Goal: Feedback & Contribution: Submit feedback/report problem

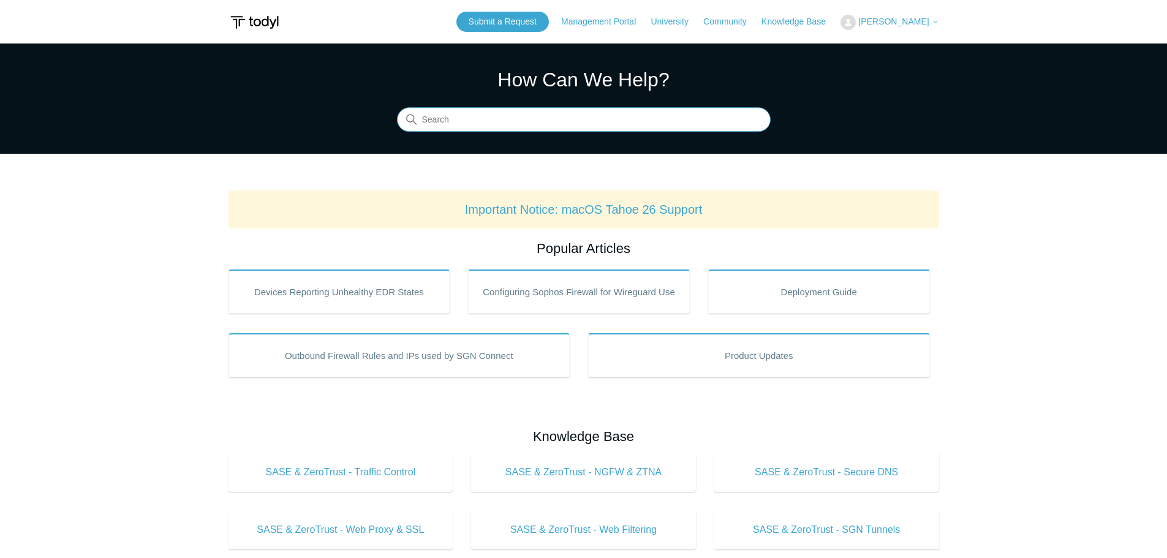
click at [486, 120] on input "Search" at bounding box center [584, 120] width 374 height 24
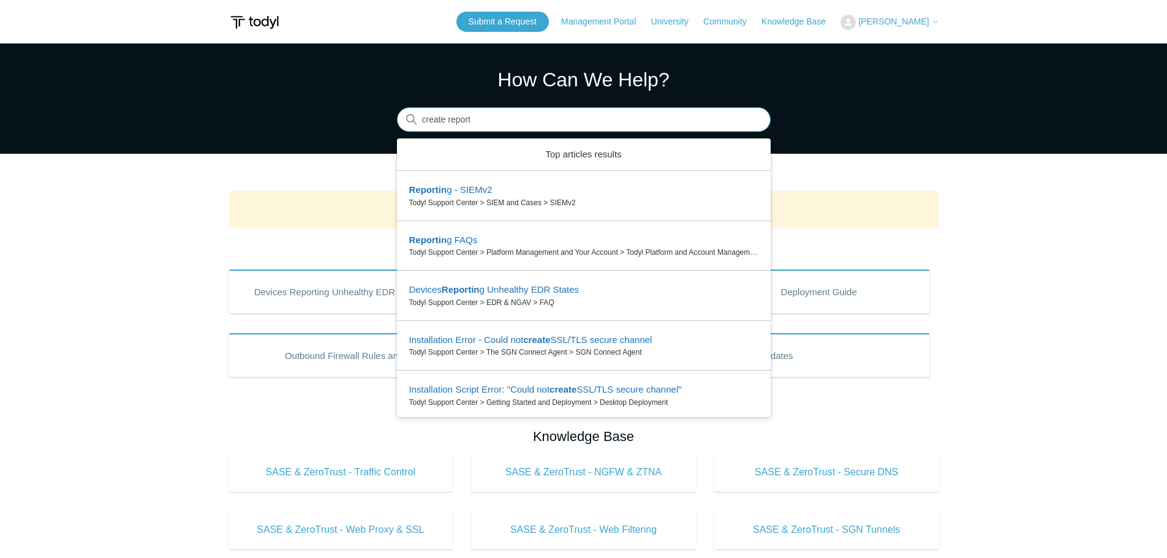
type input "create report"
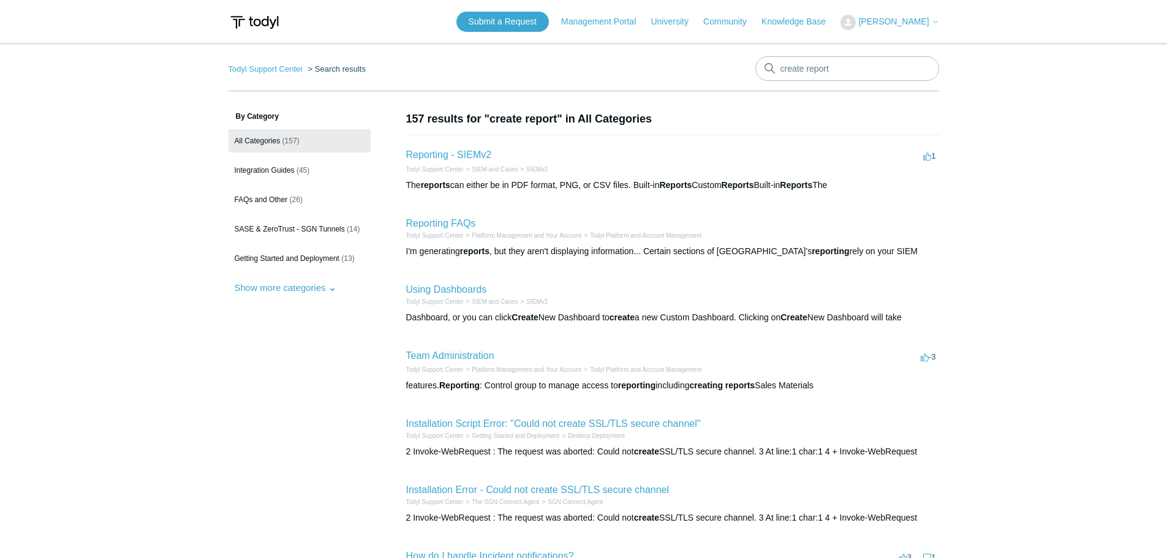
click at [420, 149] on h2 "Reporting - SIEMv2" at bounding box center [449, 155] width 86 height 15
click at [419, 159] on link "Reporting - SIEMv2" at bounding box center [449, 154] width 86 height 10
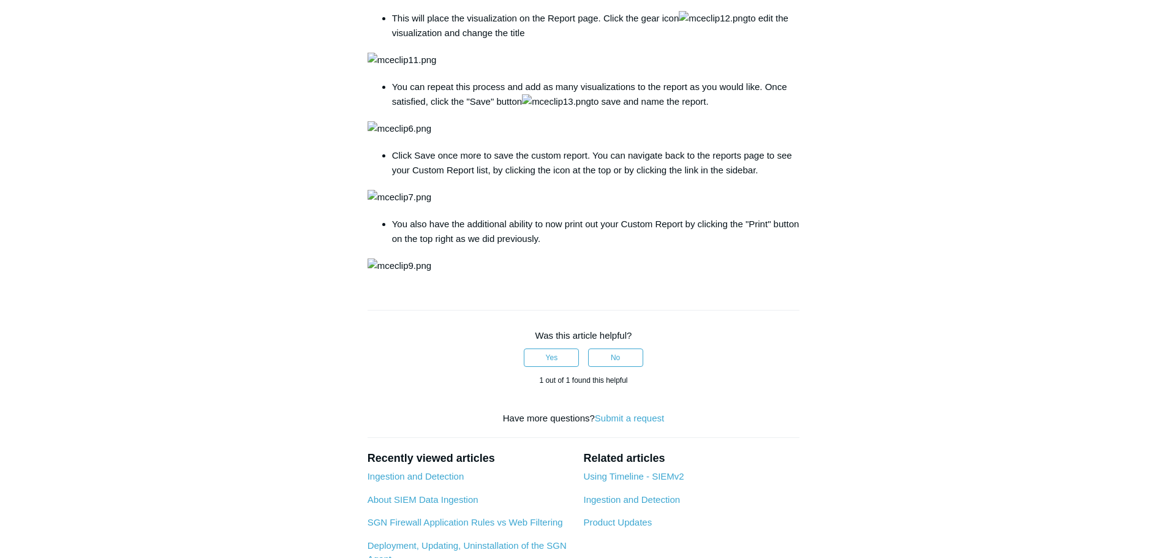
scroll to position [1408, 0]
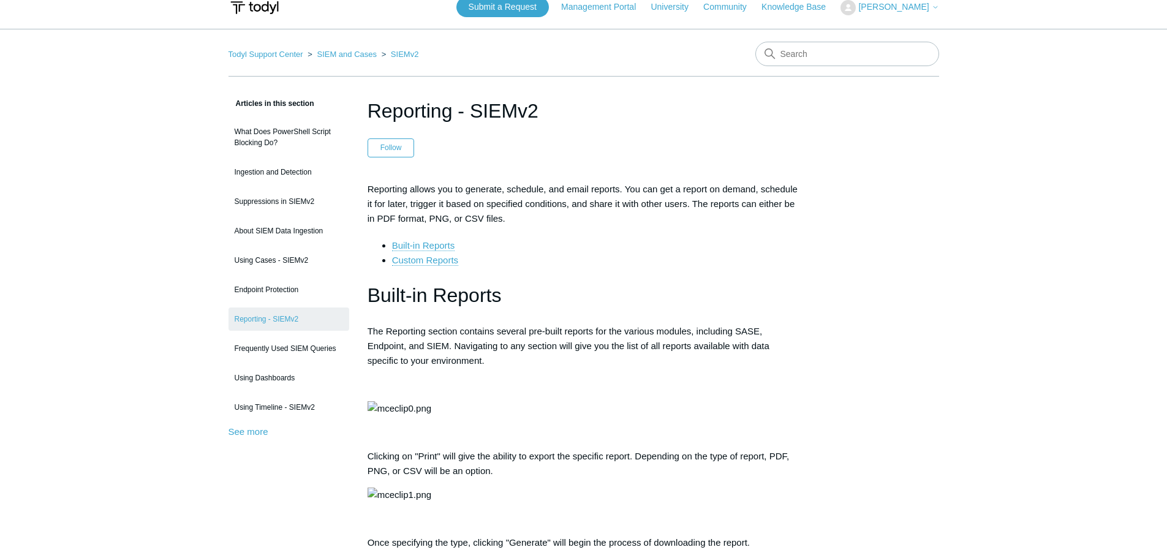
scroll to position [0, 0]
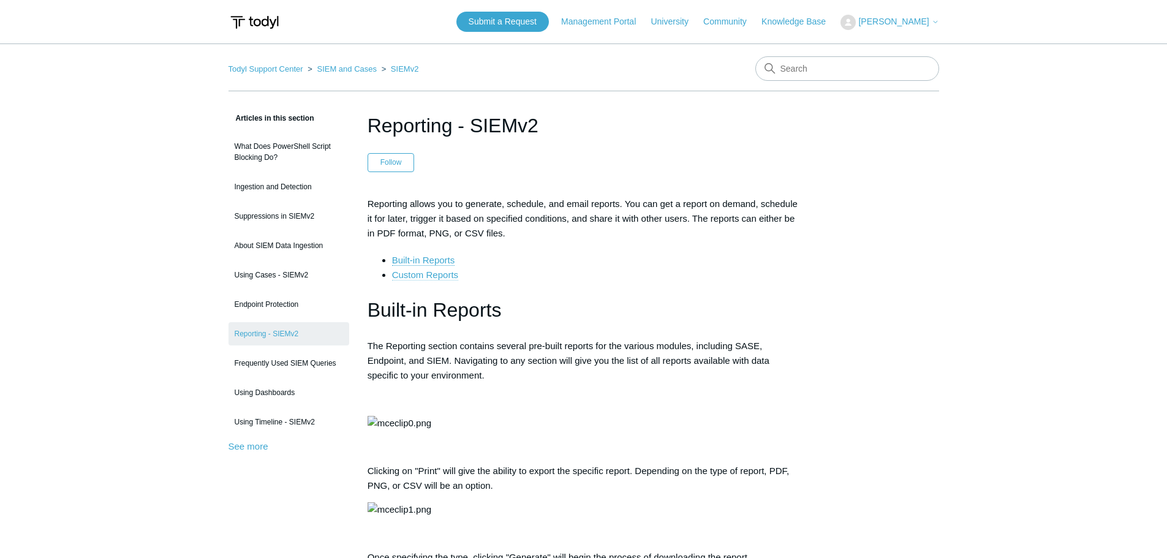
click at [429, 278] on link "Custom Reports" at bounding box center [425, 274] width 66 height 11
click at [529, 18] on link "Submit a Request" at bounding box center [502, 22] width 92 height 20
click at [505, 20] on link "Submit a Request" at bounding box center [502, 22] width 92 height 20
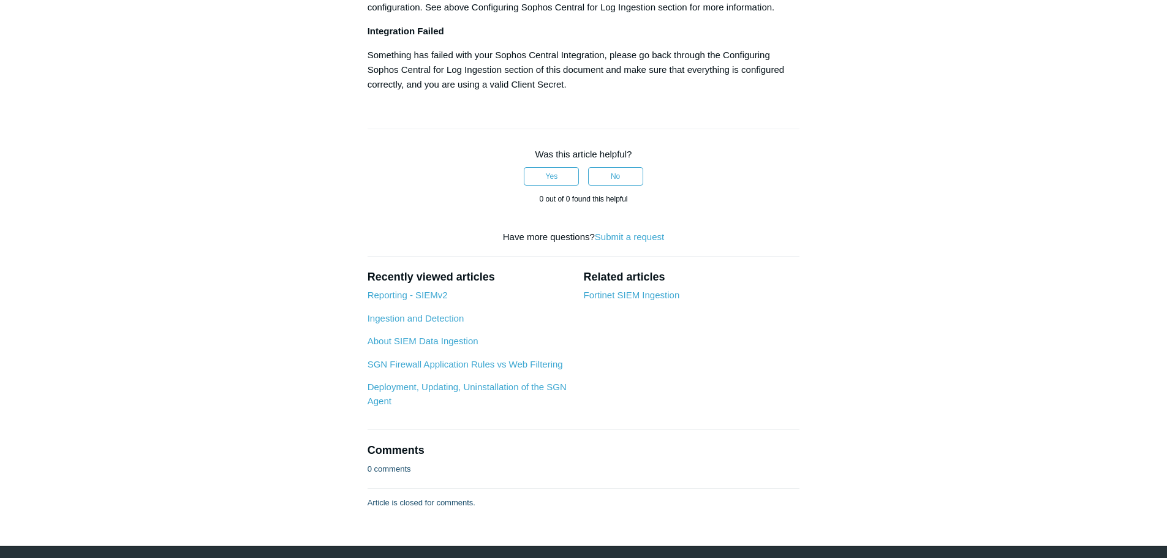
scroll to position [1041, 0]
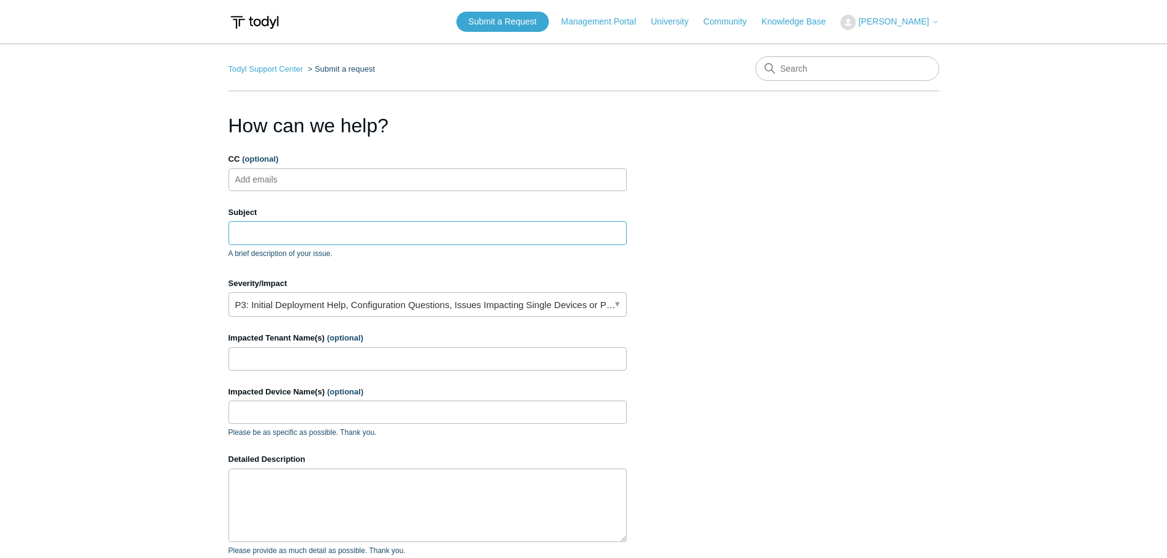
click at [342, 233] on input "Subject" at bounding box center [427, 232] width 398 height 23
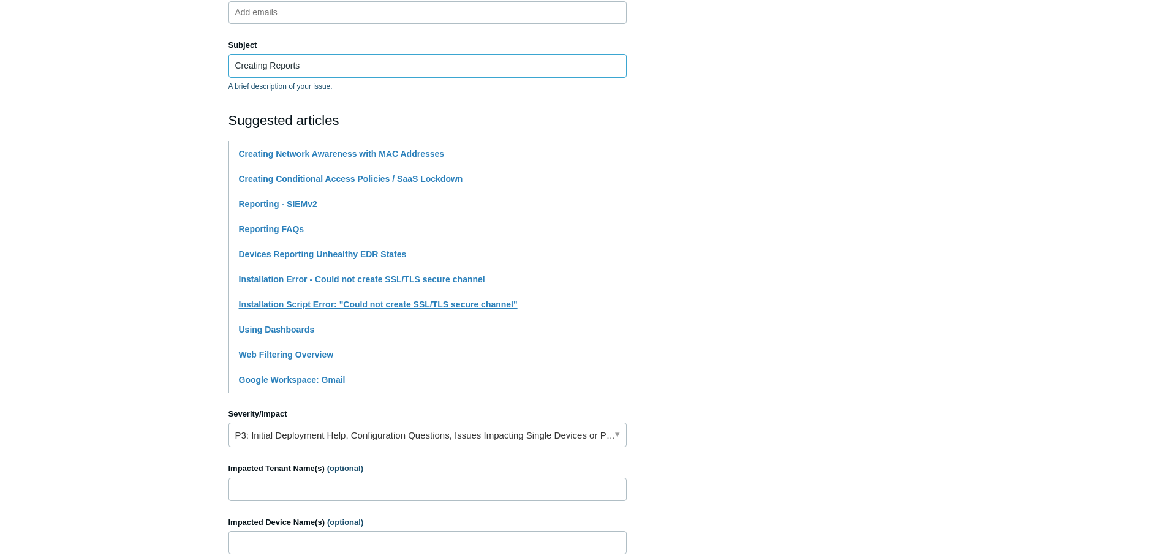
scroll to position [184, 0]
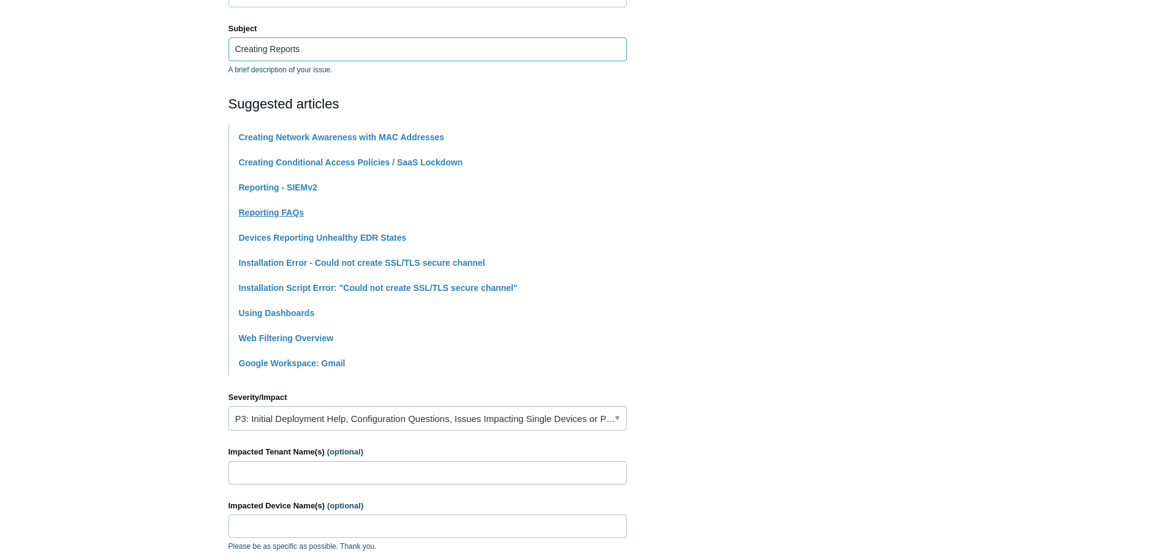
type input "Creating Reports"
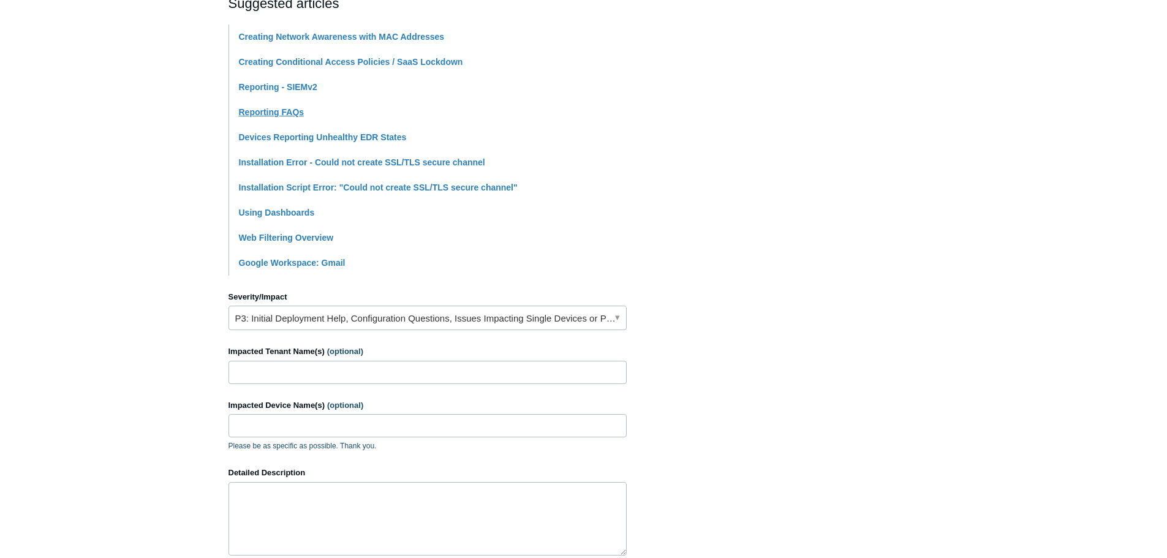
scroll to position [306, 0]
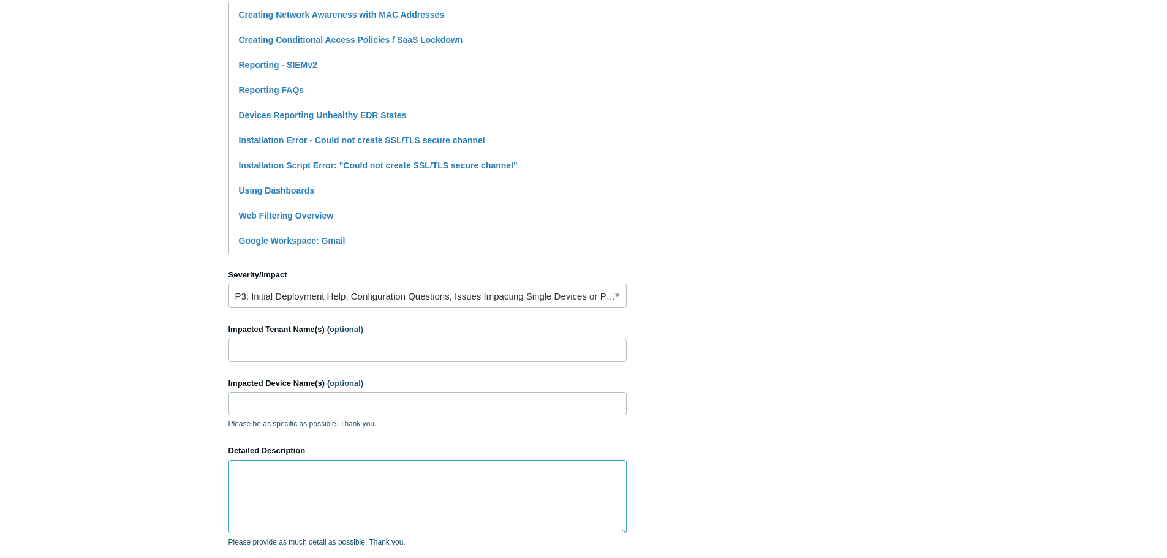
click at [312, 471] on textarea "Detailed Description" at bounding box center [427, 496] width 398 height 73
paste textarea "https://support.todyl.com/hc/en-us/articles/4415262025235-Reporting-SIEMv2#h_01…"
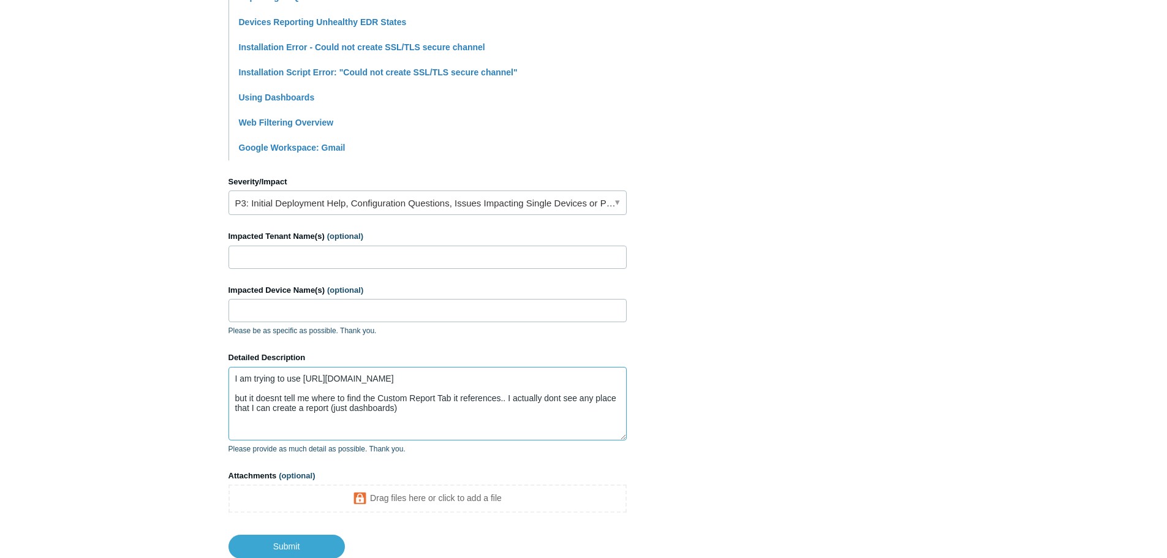
scroll to position [485, 0]
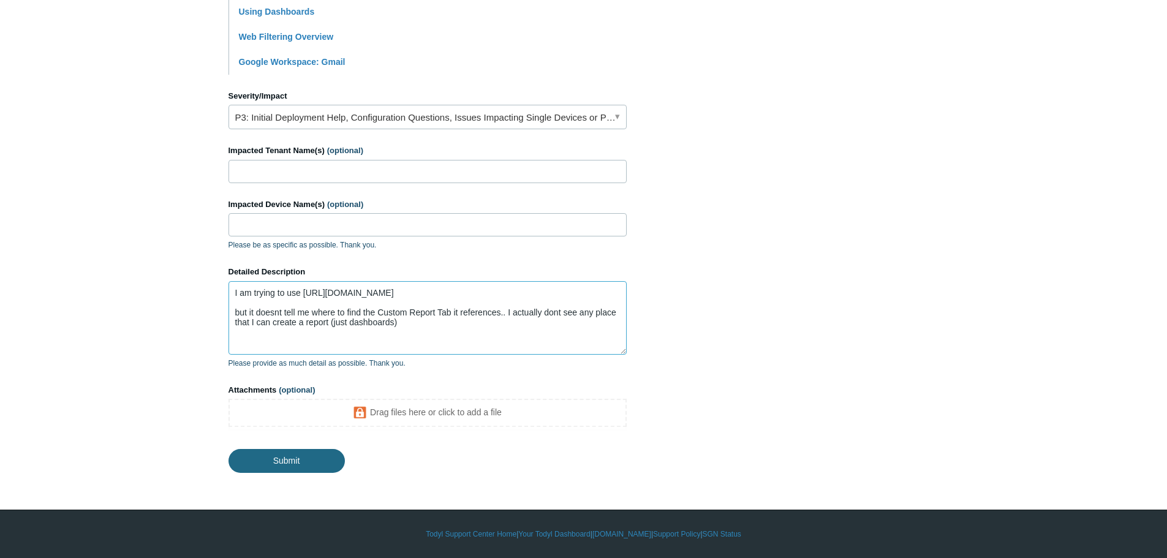
type textarea "I am trying to use https://support.todyl.com/hc/en-us/articles/4415262025235-Re…"
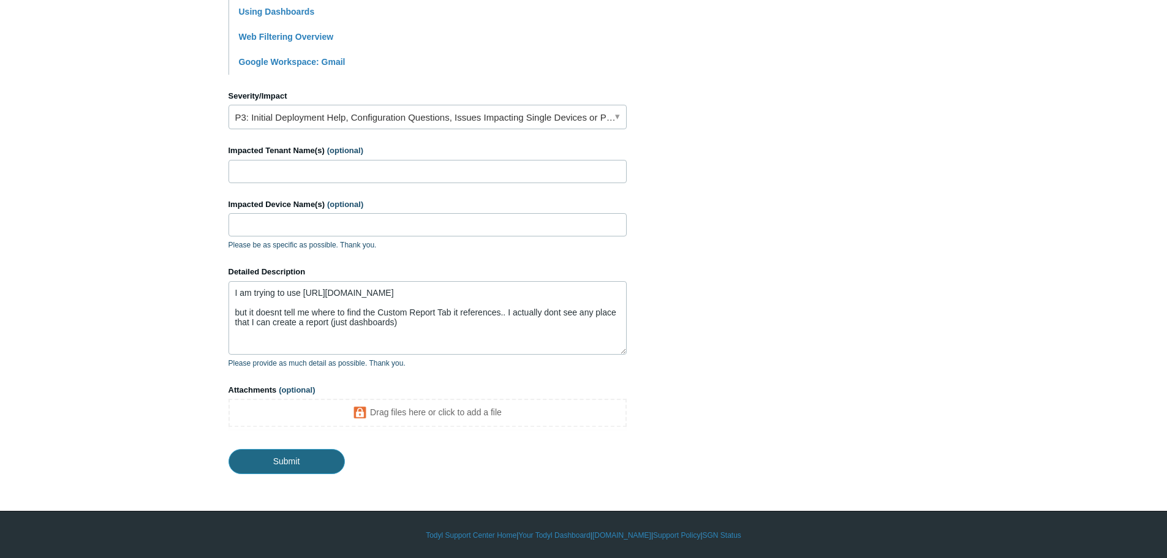
click at [315, 465] on input "Submit" at bounding box center [286, 461] width 116 height 24
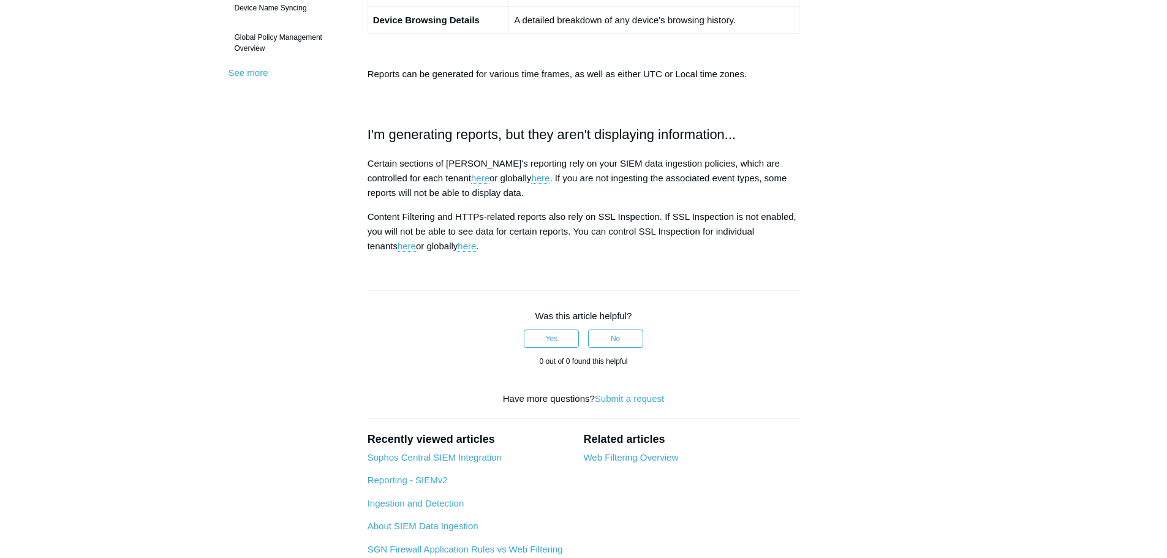
scroll to position [613, 0]
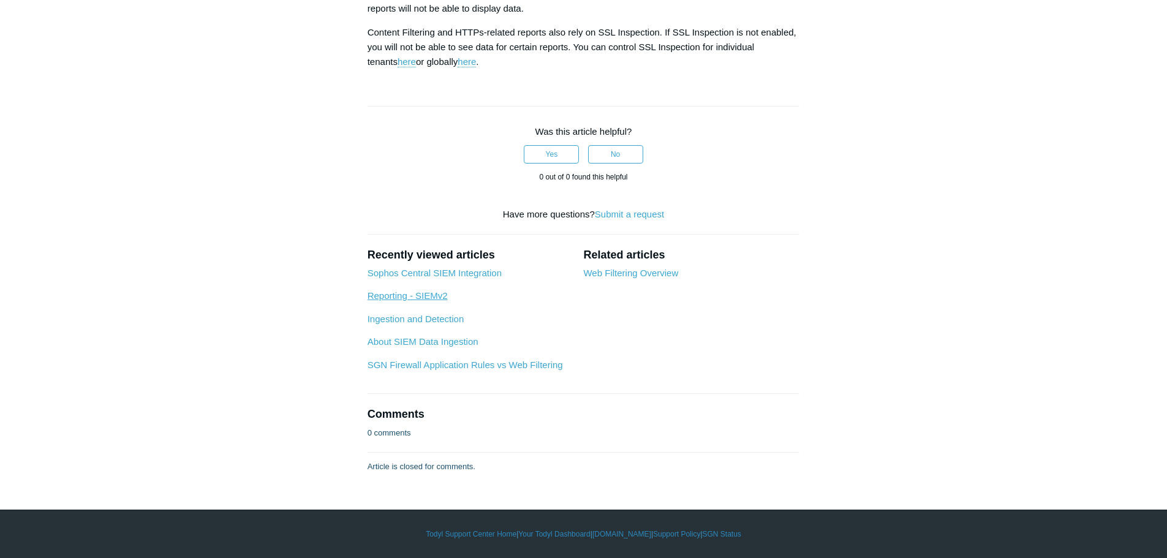
click at [434, 297] on link "Reporting - SIEMv2" at bounding box center [407, 295] width 80 height 10
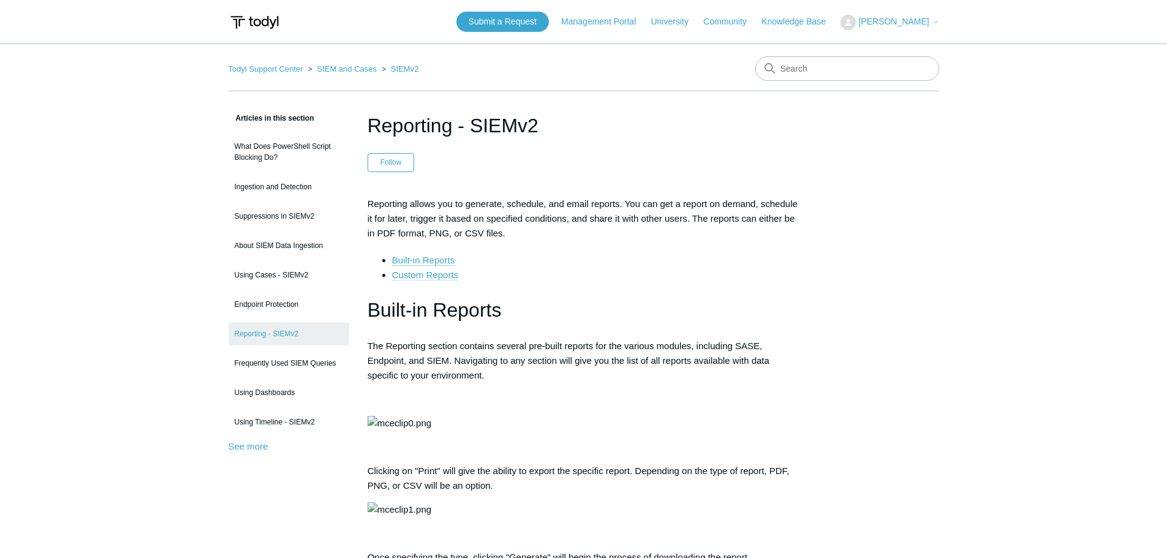
click at [438, 273] on link "Custom Reports" at bounding box center [425, 274] width 66 height 11
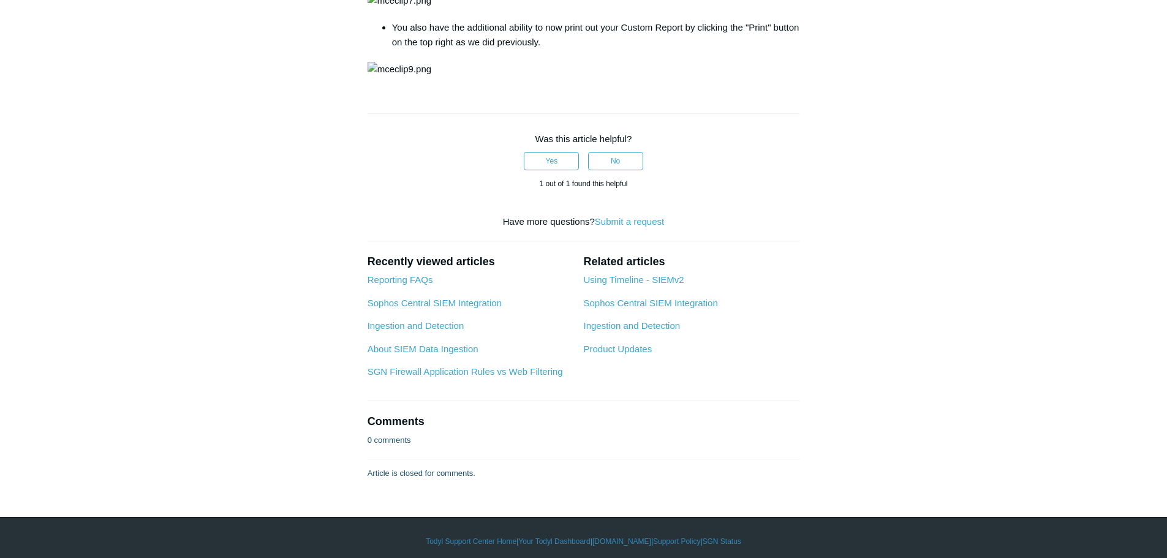
scroll to position [1432, 0]
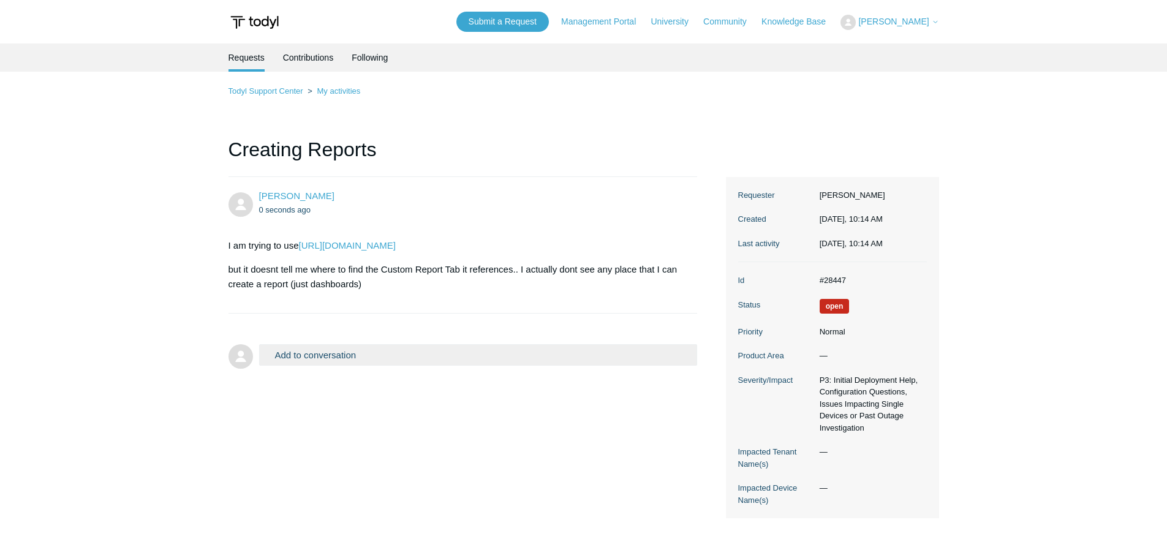
click at [519, 107] on div "Todyl Support Center My activities Creating Reports [PERSON_NAME] 0 seconds ago…" at bounding box center [583, 301] width 710 height 434
click at [297, 91] on link "Todyl Support Center" at bounding box center [265, 90] width 75 height 9
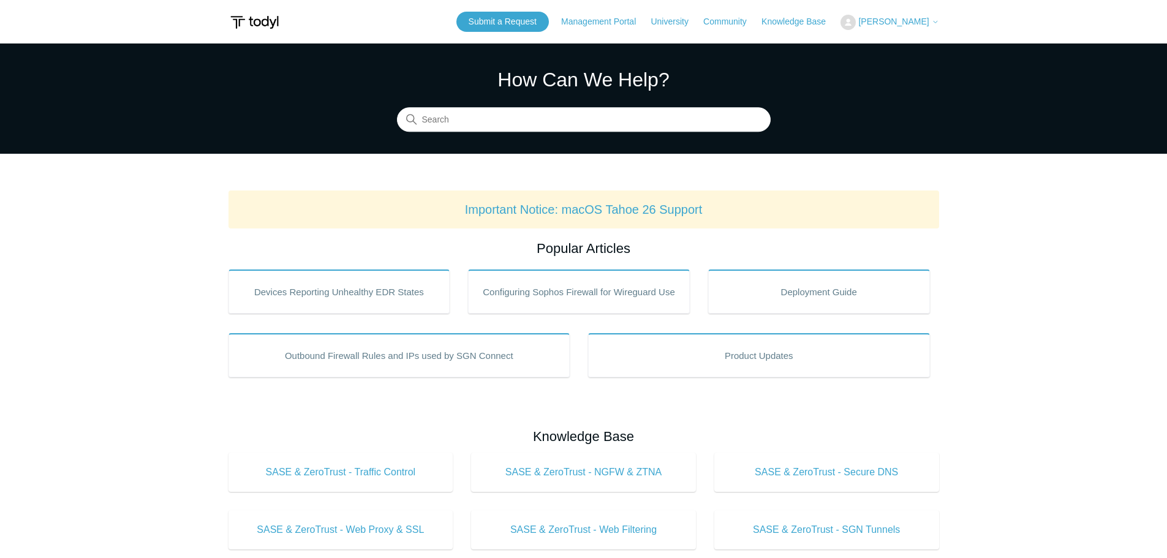
click at [915, 24] on span "[PERSON_NAME]" at bounding box center [893, 22] width 70 height 10
click at [906, 47] on link "My Support Requests" at bounding box center [900, 47] width 119 height 21
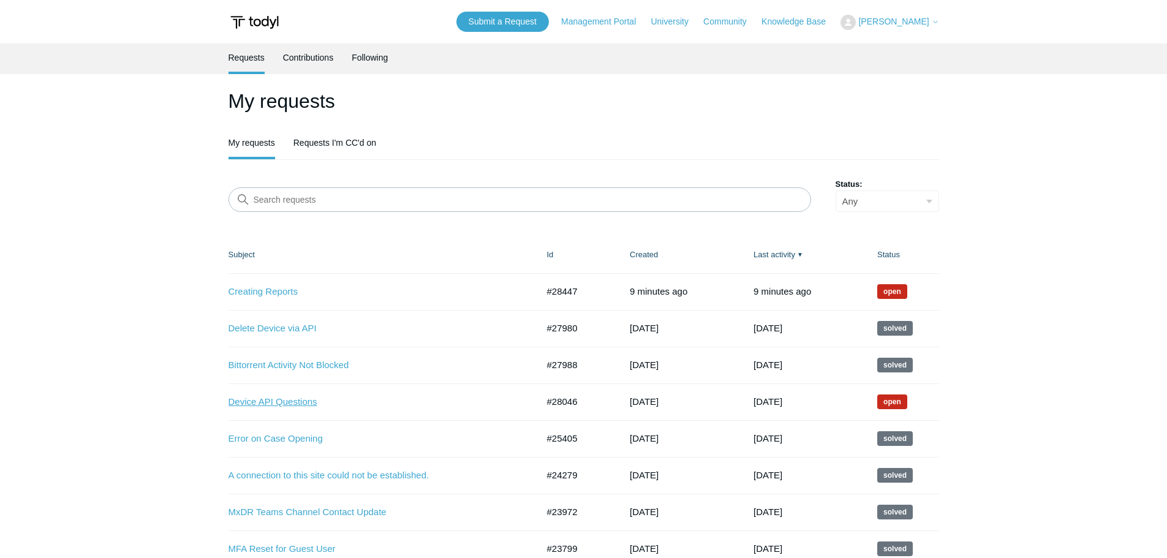
click at [344, 406] on link "Device API Questions" at bounding box center [373, 402] width 291 height 14
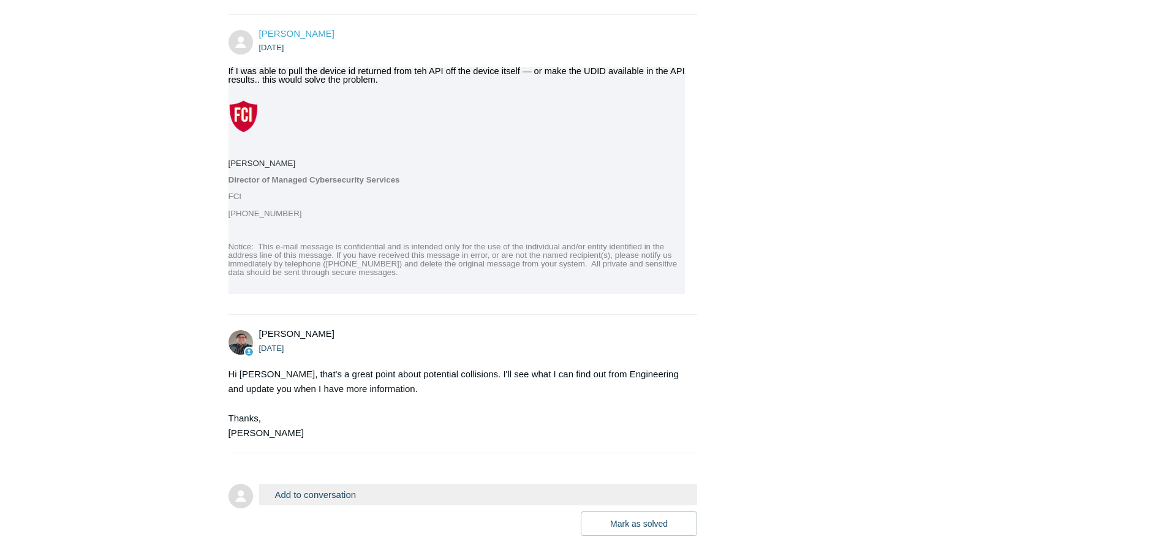
scroll to position [1284, 0]
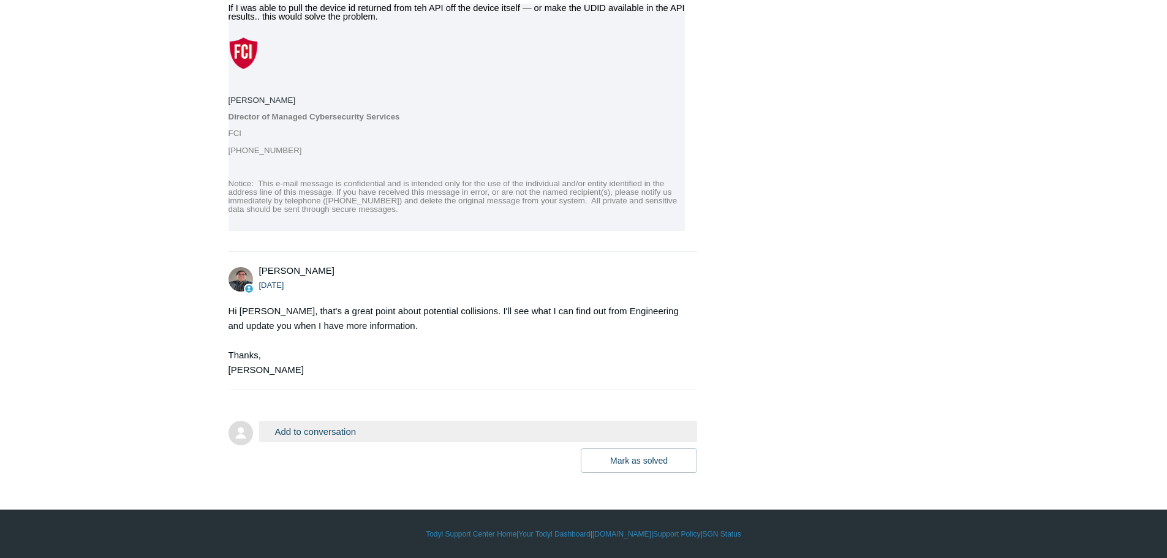
click at [328, 430] on button "Add to conversation" at bounding box center [478, 431] width 438 height 21
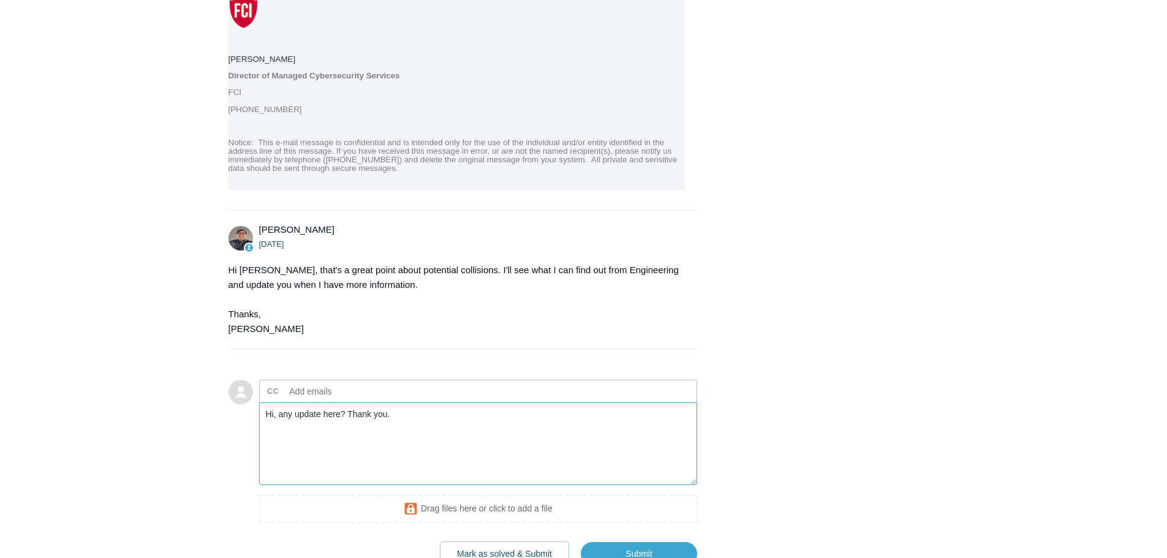
scroll to position [1418, 0]
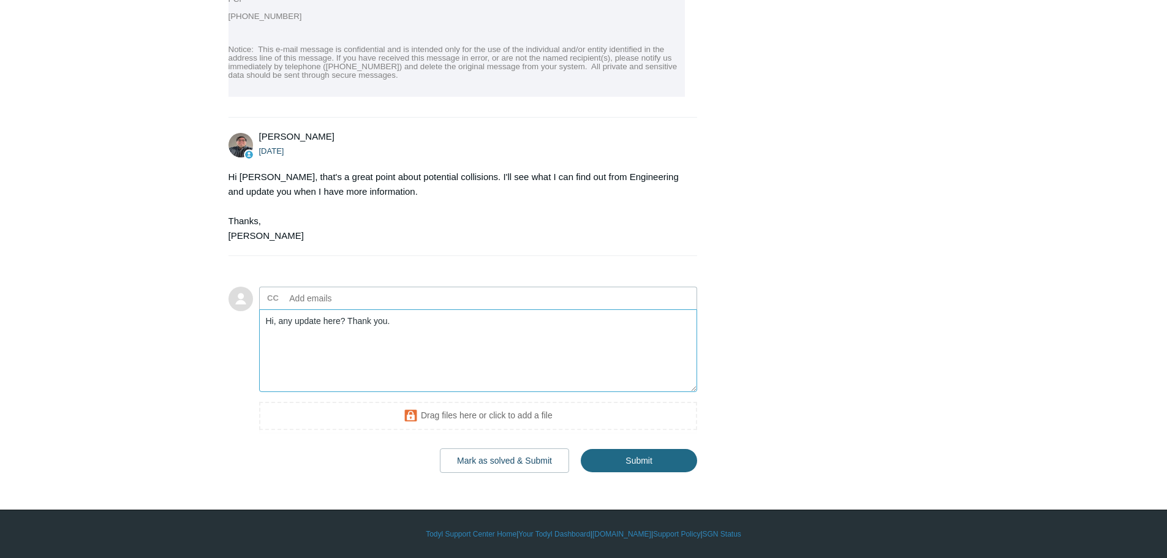
type textarea "Hi, any update here? Thank you."
click at [651, 460] on input "Submit" at bounding box center [639, 461] width 116 height 24
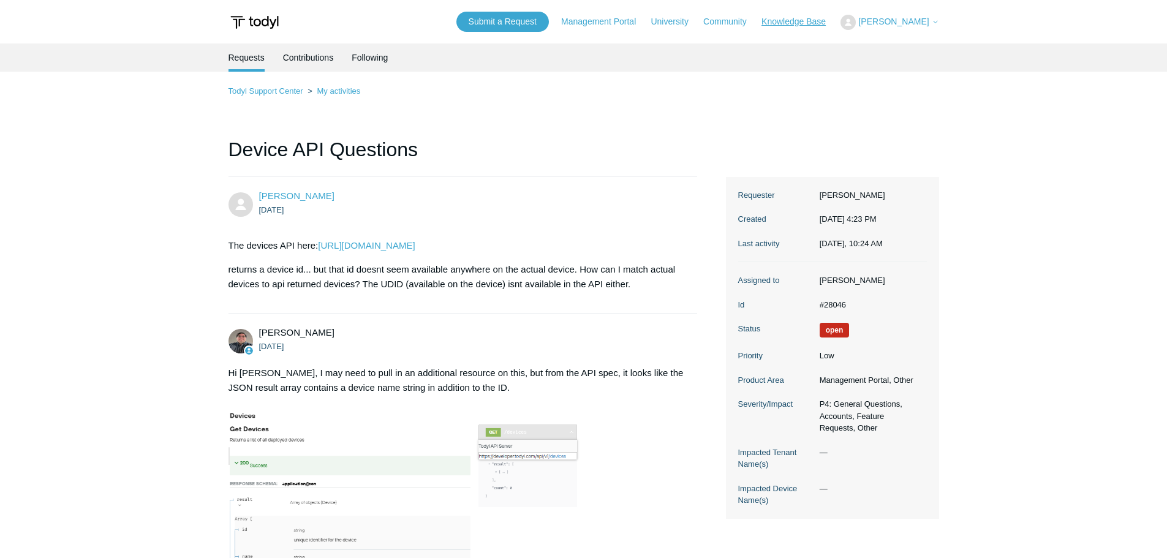
click at [815, 26] on link "Knowledge Base" at bounding box center [799, 21] width 77 height 13
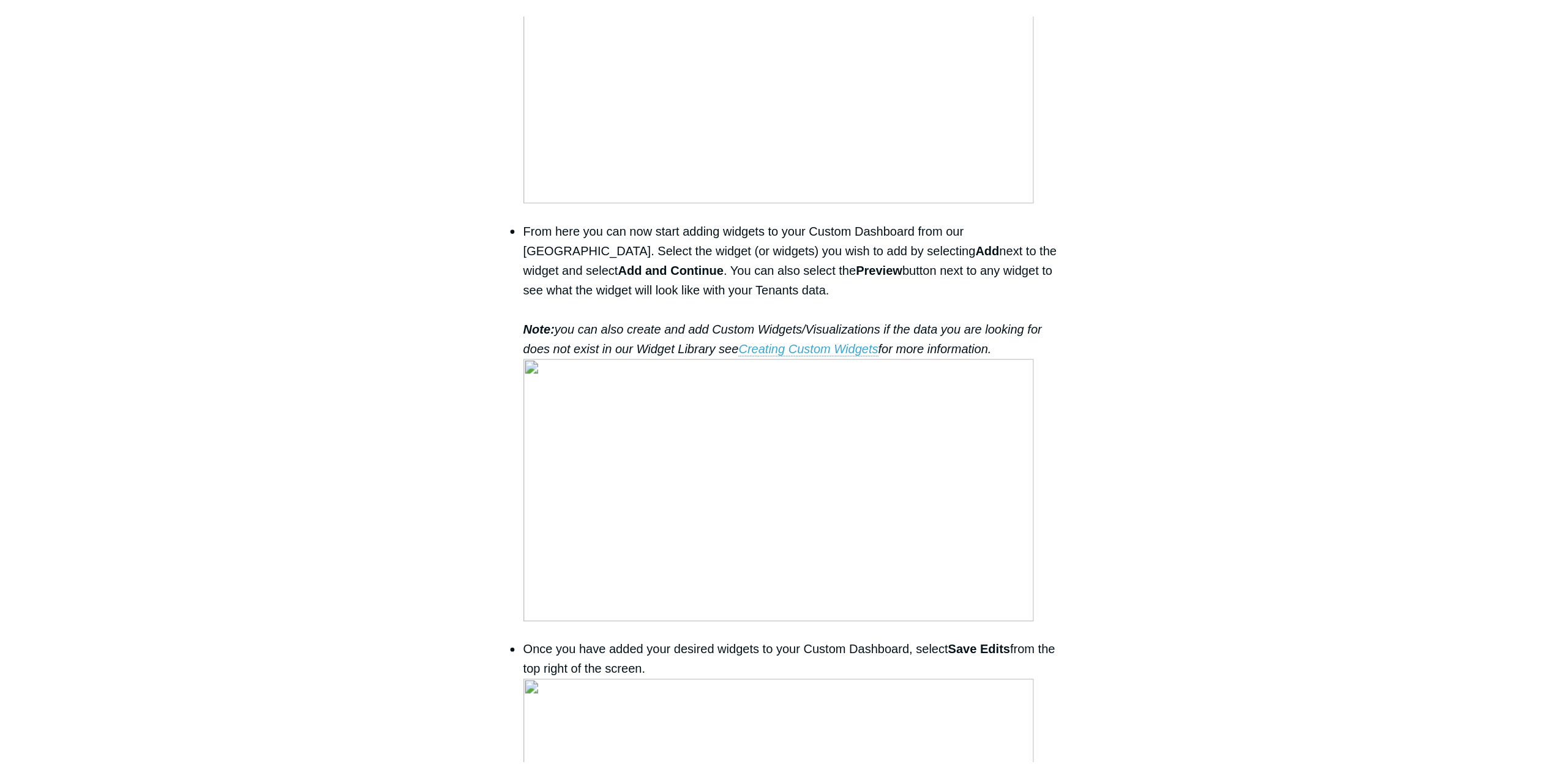
scroll to position [1225, 0]
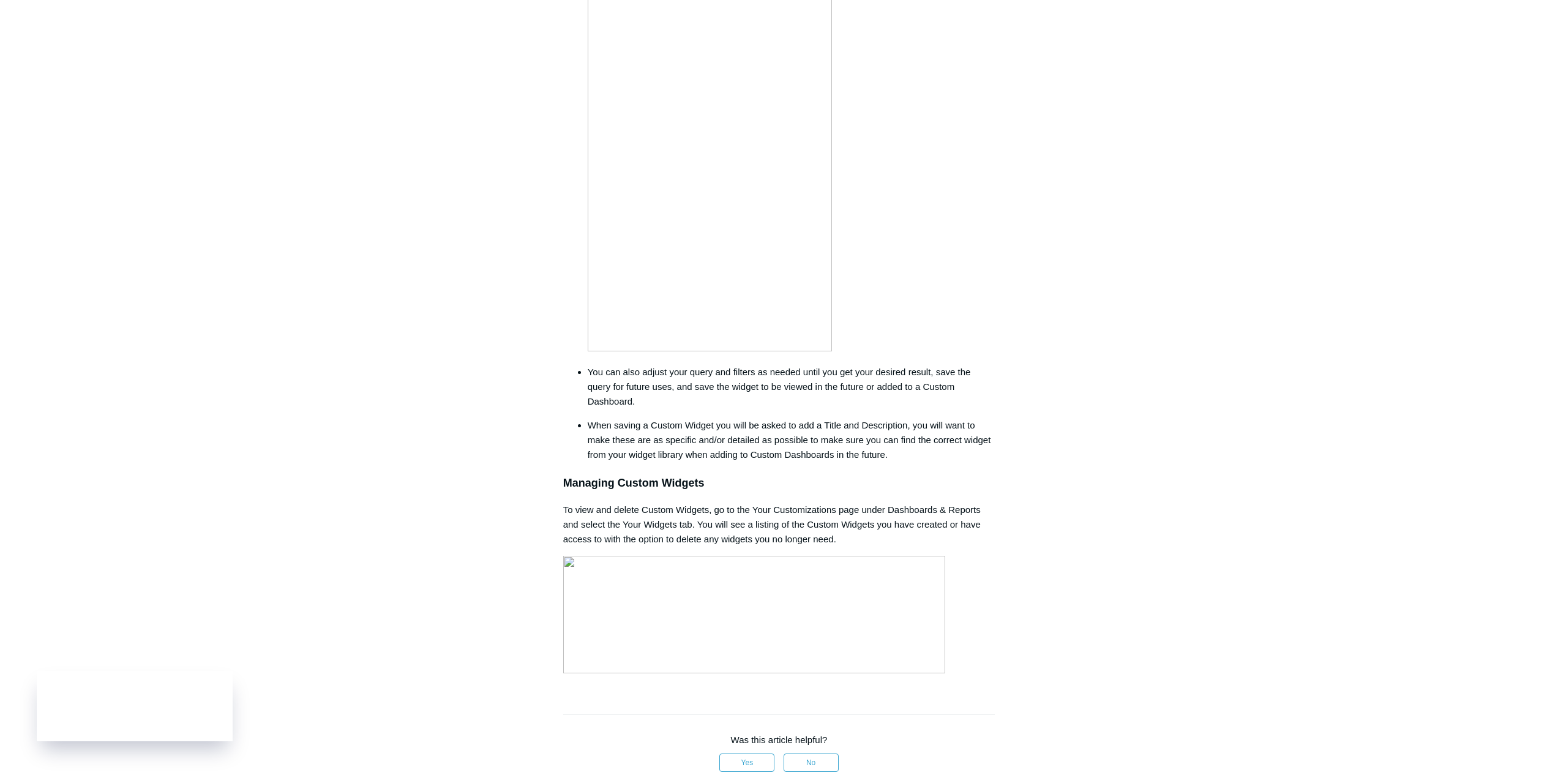
scroll to position [3035, 0]
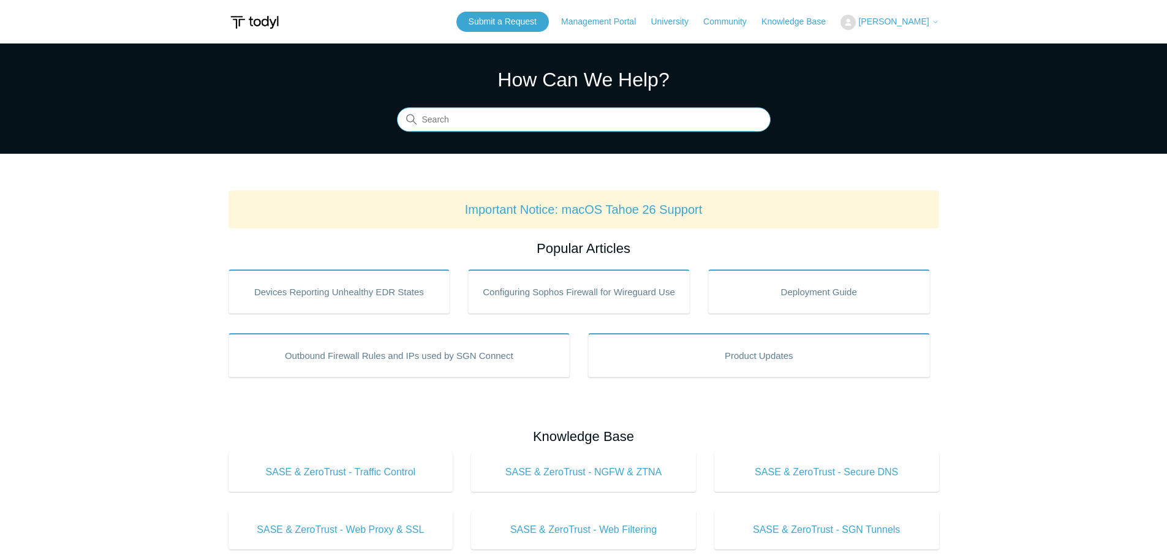
click at [500, 122] on input "Search" at bounding box center [584, 120] width 374 height 24
type input "s"
type input "siem search wildcard"
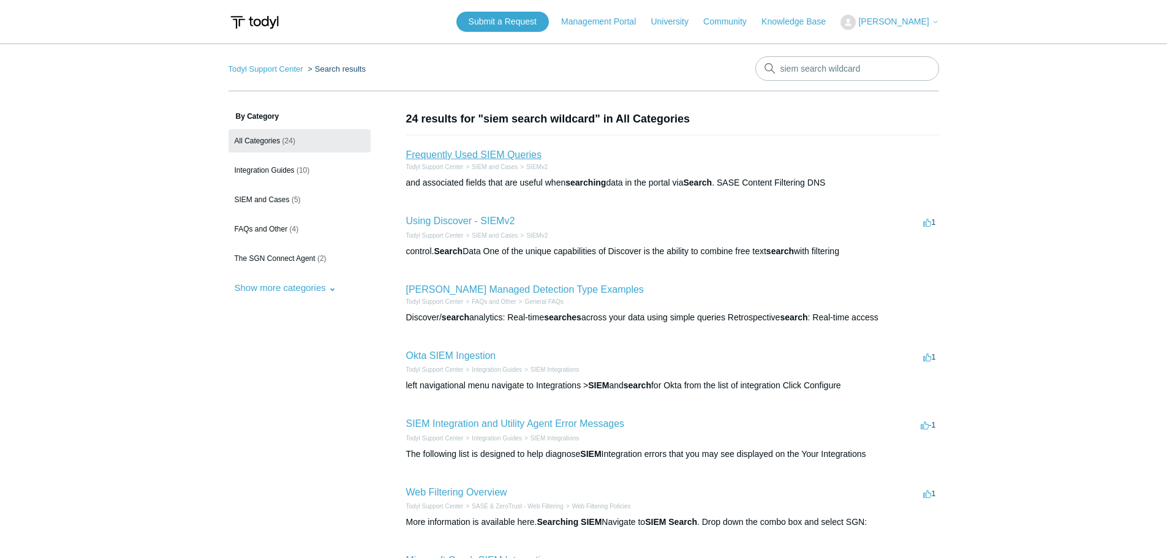
click at [478, 152] on link "Frequently Used SIEM Queries" at bounding box center [473, 154] width 135 height 10
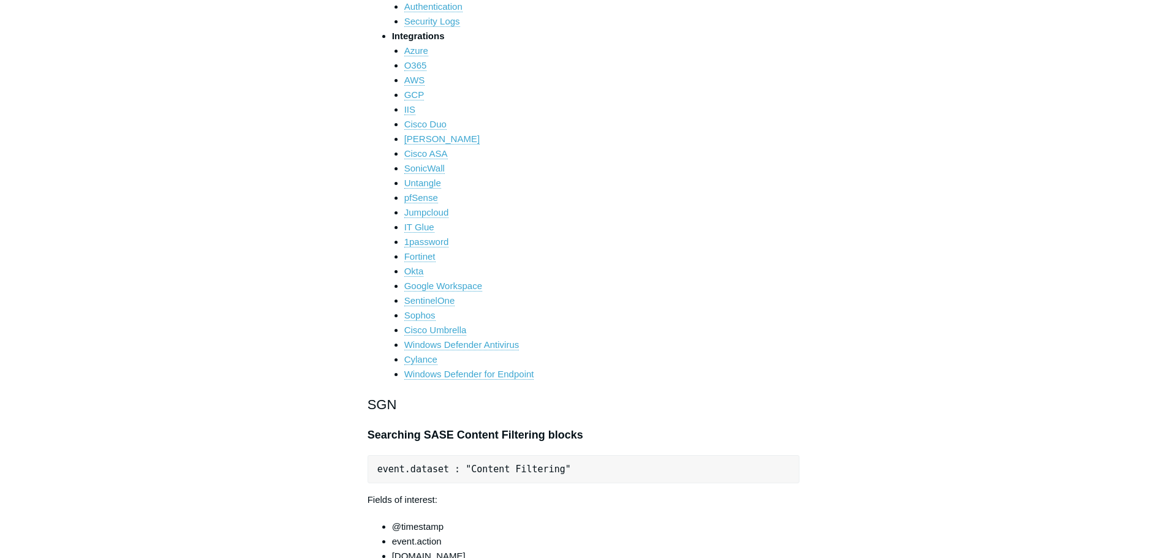
scroll to position [490, 0]
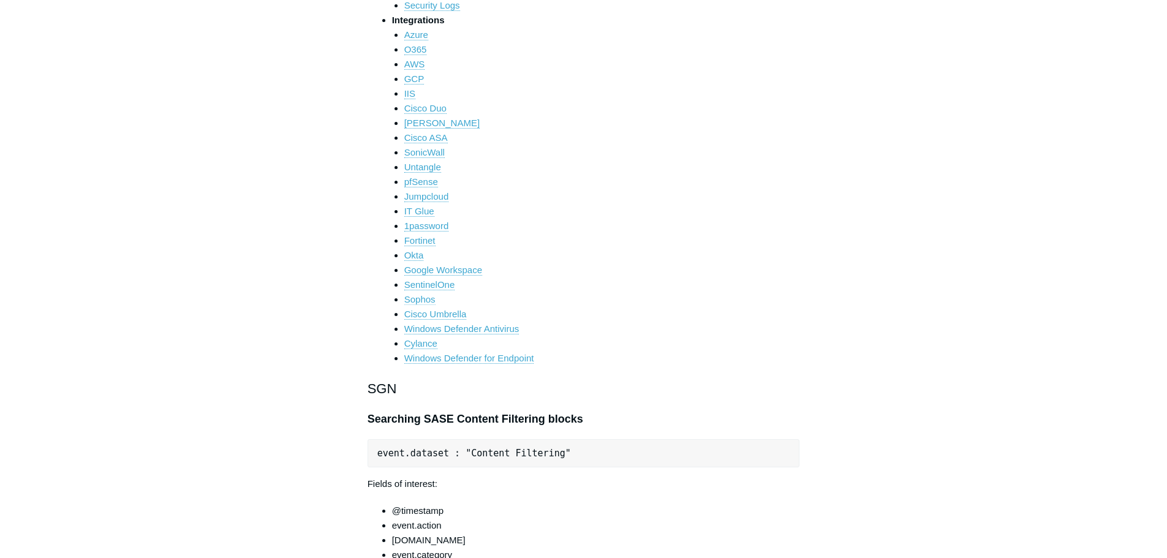
click at [424, 303] on link "Sophos" at bounding box center [419, 299] width 31 height 11
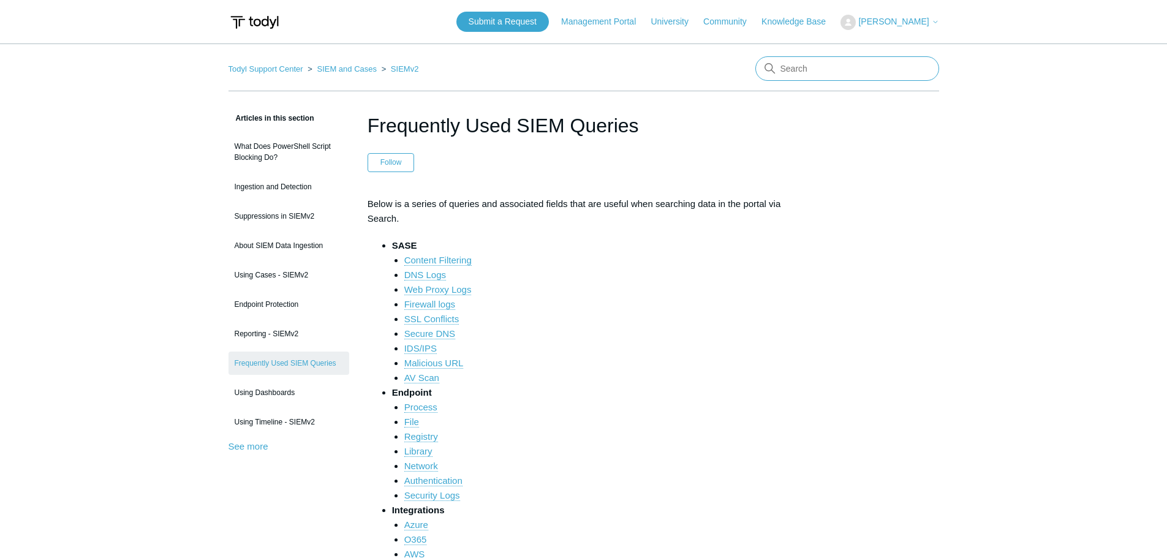
click at [810, 71] on input "Search" at bounding box center [847, 68] width 184 height 24
type input "siem wildcard"
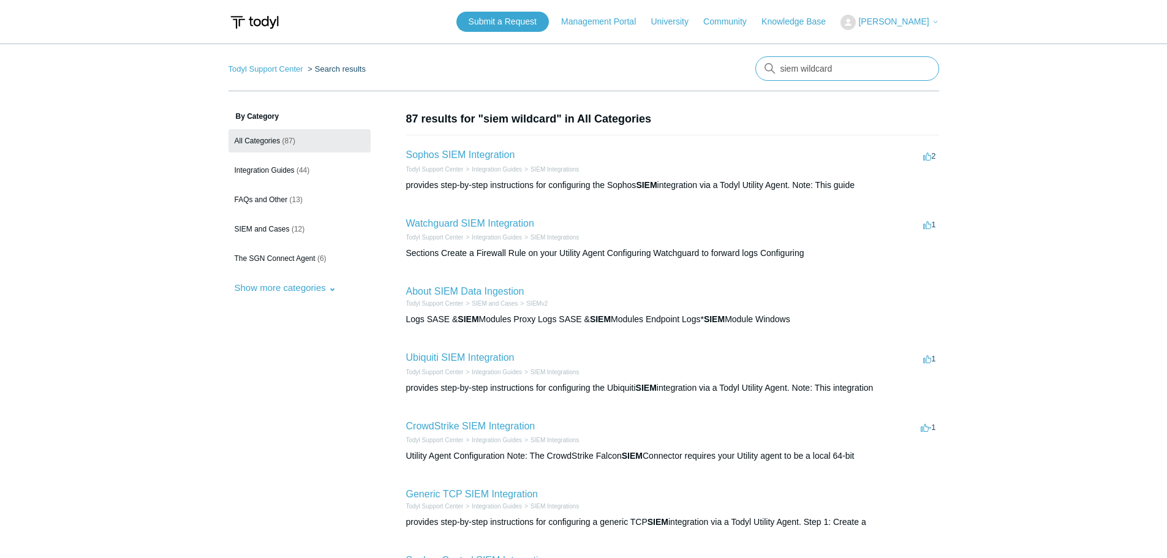
click at [835, 68] on input "siem wildcard" at bounding box center [847, 68] width 184 height 24
type input "siem "wildcard""
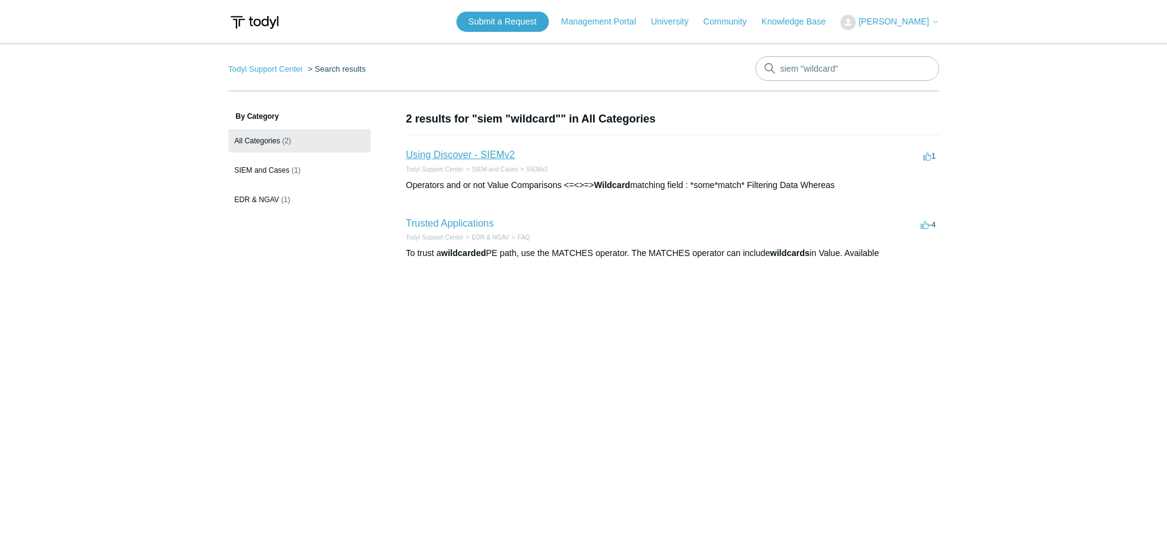
click at [453, 153] on link "Using Discover - SIEMv2" at bounding box center [460, 154] width 109 height 10
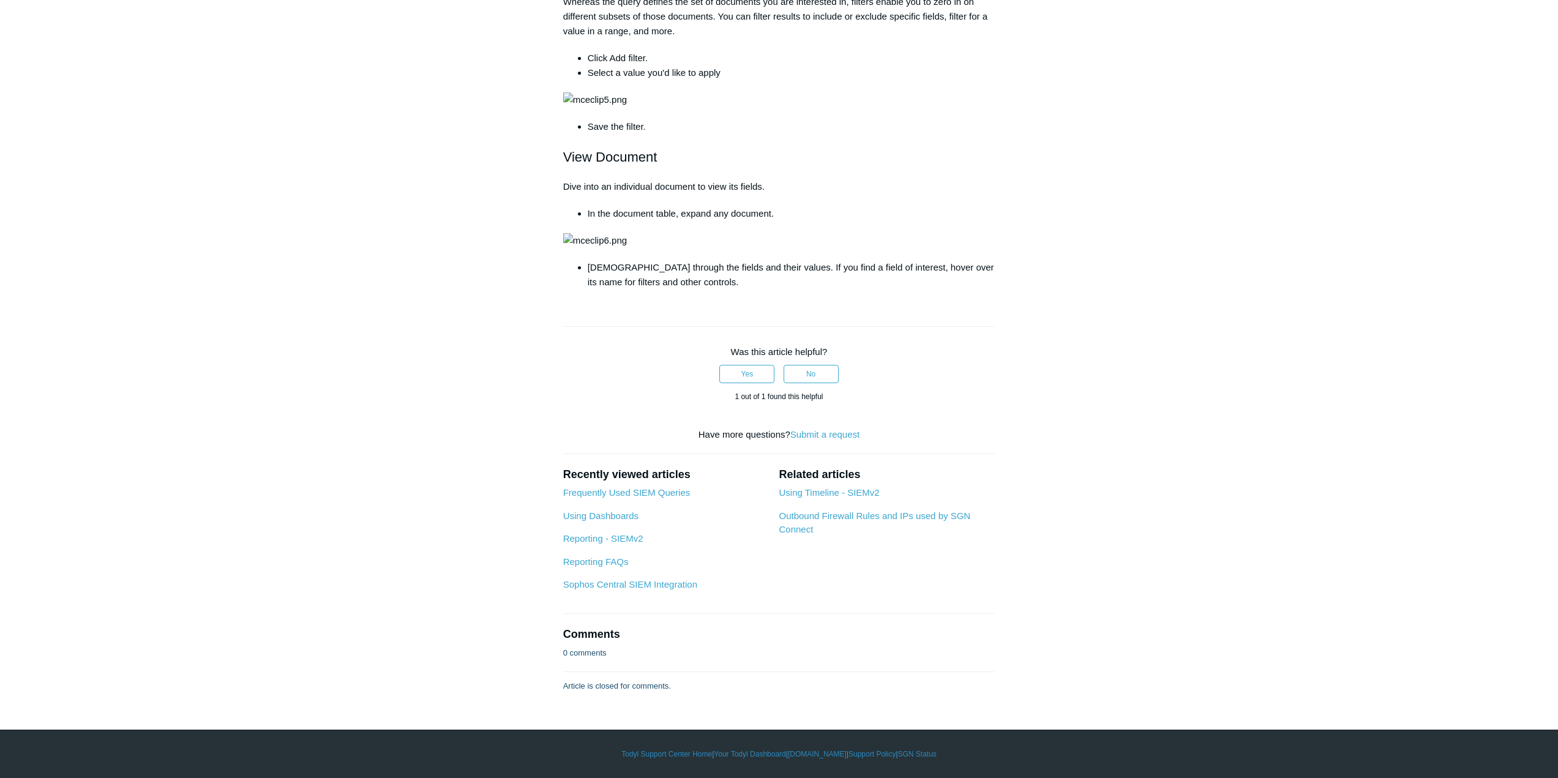
scroll to position [1542, 0]
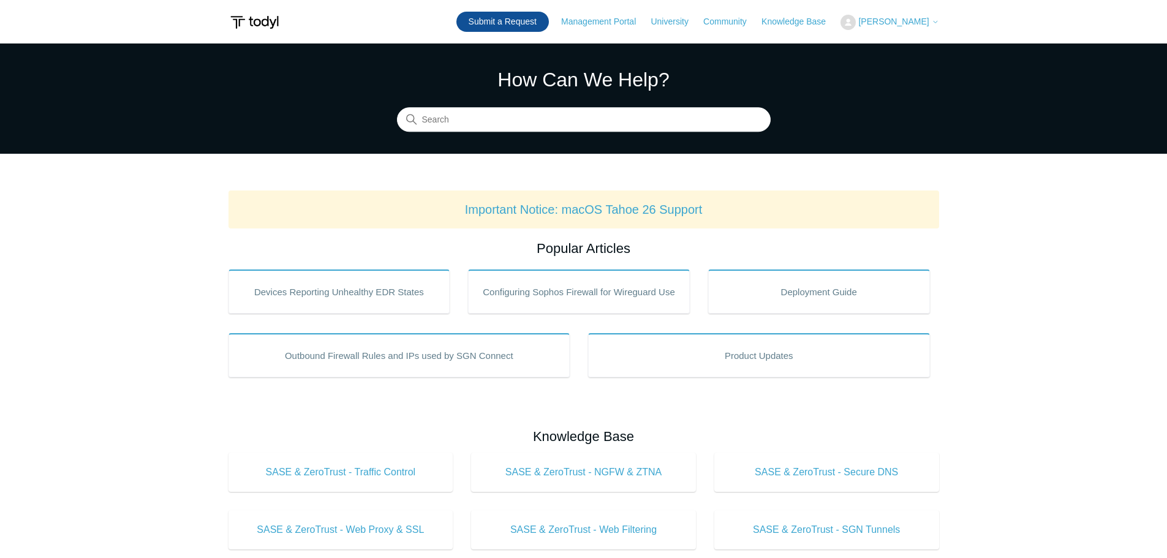
click at [518, 23] on link "Submit a Request" at bounding box center [502, 22] width 92 height 20
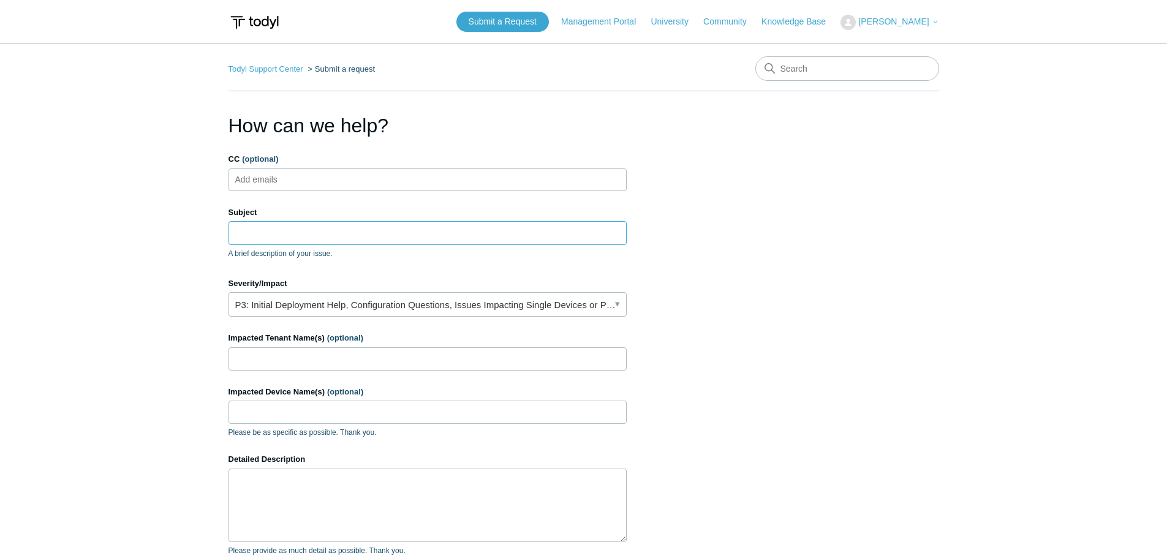
click at [250, 233] on input "Subject" at bounding box center [427, 232] width 398 height 23
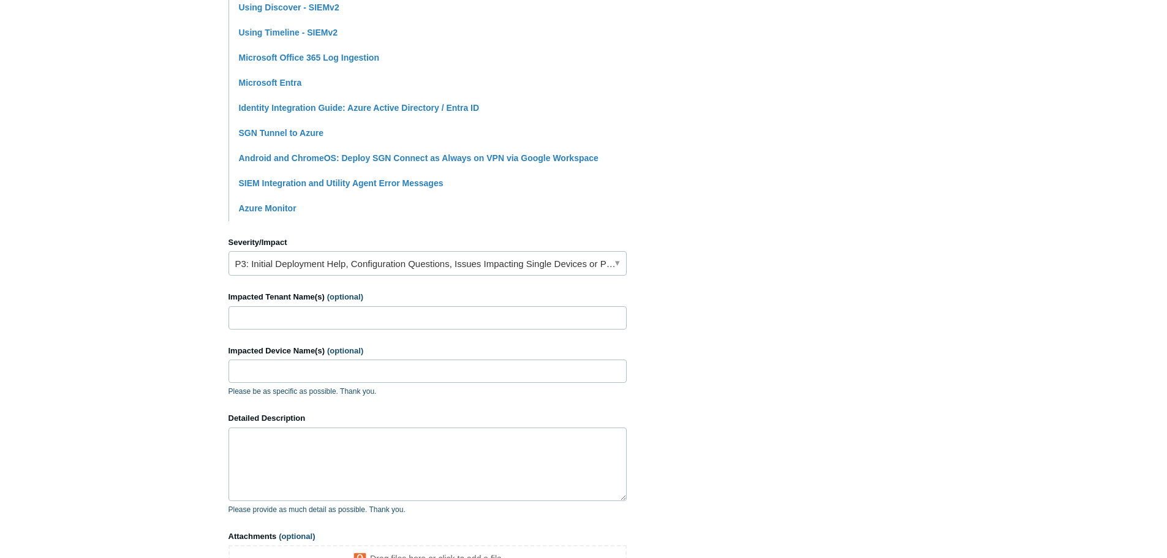
scroll to position [367, 0]
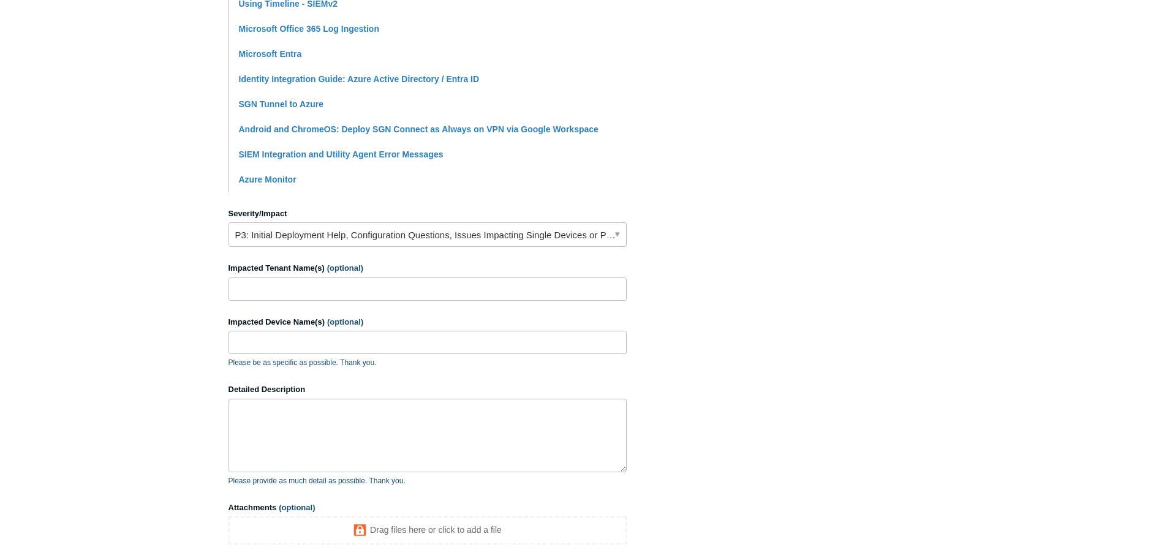
type input "Wildcard Search Value"
click at [309, 426] on textarea "Detailed Description" at bounding box center [427, 435] width 398 height 73
paste textarea "https://support.todyl.com/hc/en-us/articles/4414270815891-Using-Discover-SIEMv2"
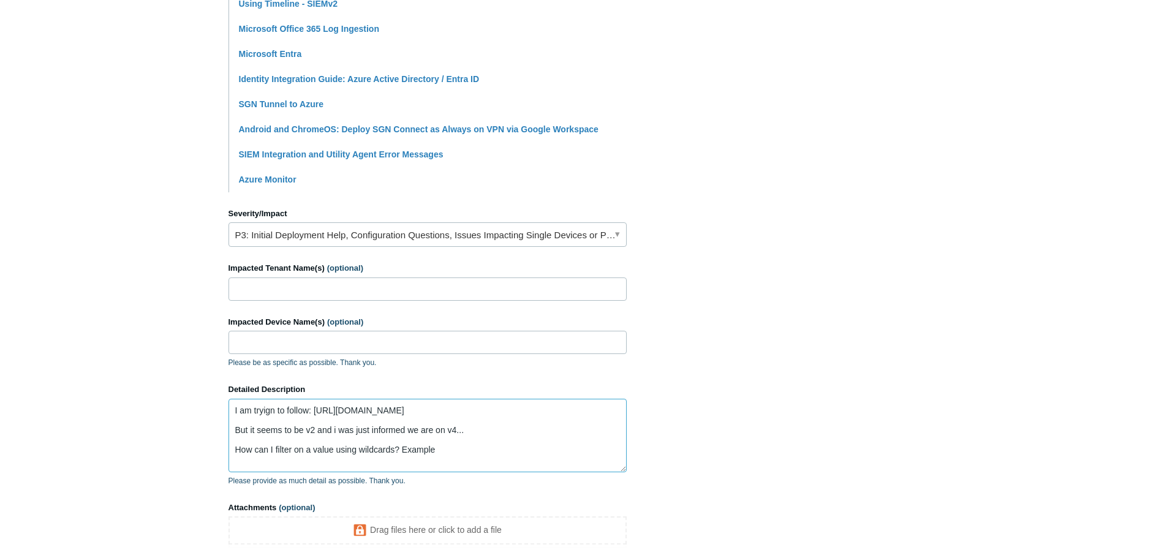
scroll to position [13, 0]
click at [271, 458] on textarea "I am tryign to follow: https://support.todyl.com/hc/en-us/articles/441427081589…" at bounding box center [427, 435] width 398 height 73
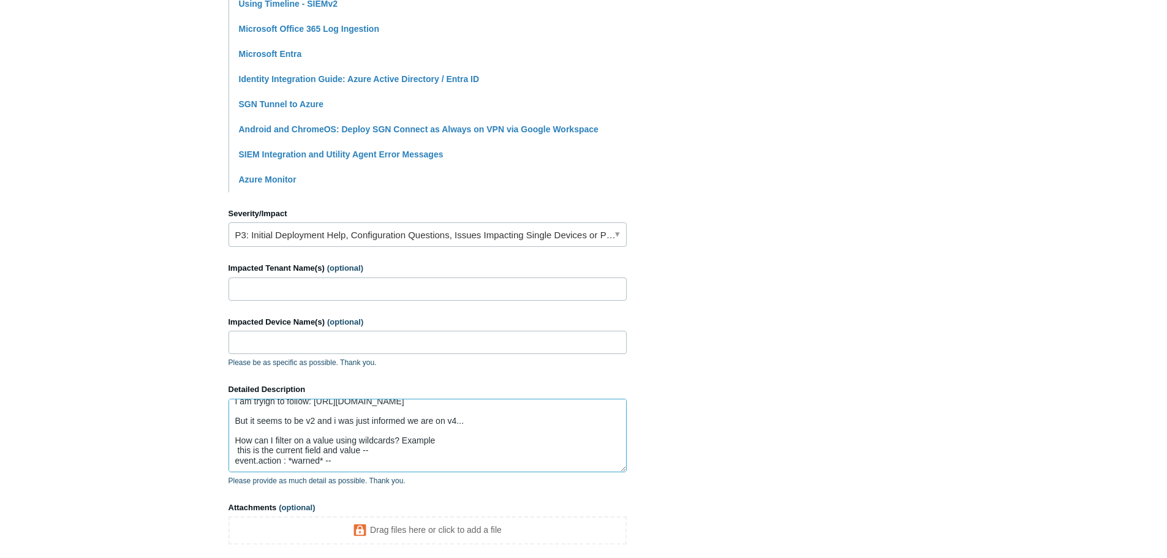
paste textarea "event.action 'https://track.hubspot.com' warned due to tag 'Sanctuary Monitored…"
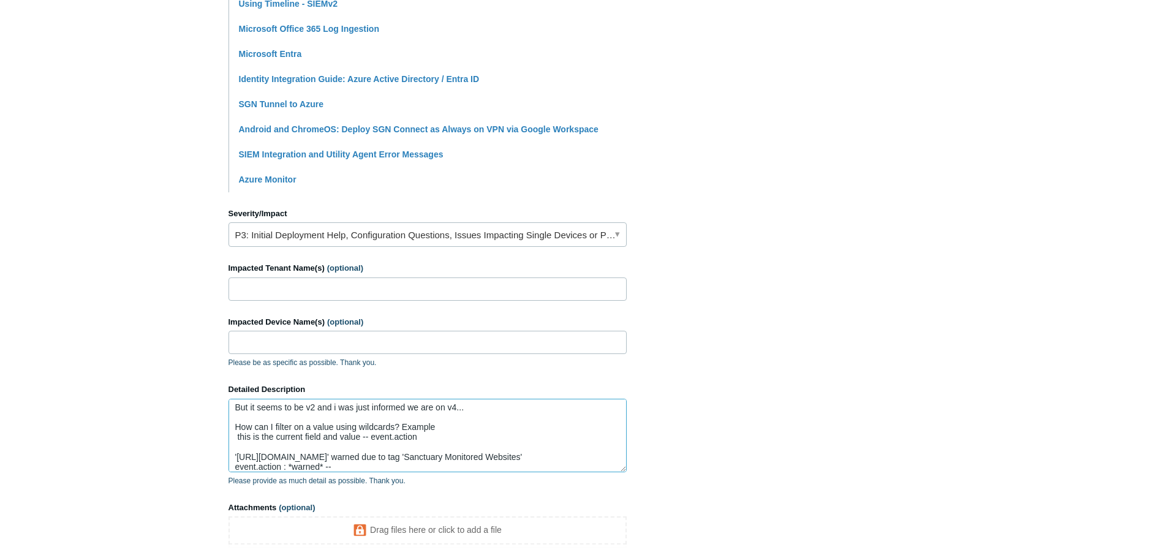
scroll to position [39, 0]
click at [372, 430] on textarea "I am tryign to follow: https://support.todyl.com/hc/en-us/articles/441427081589…" at bounding box center [427, 435] width 398 height 73
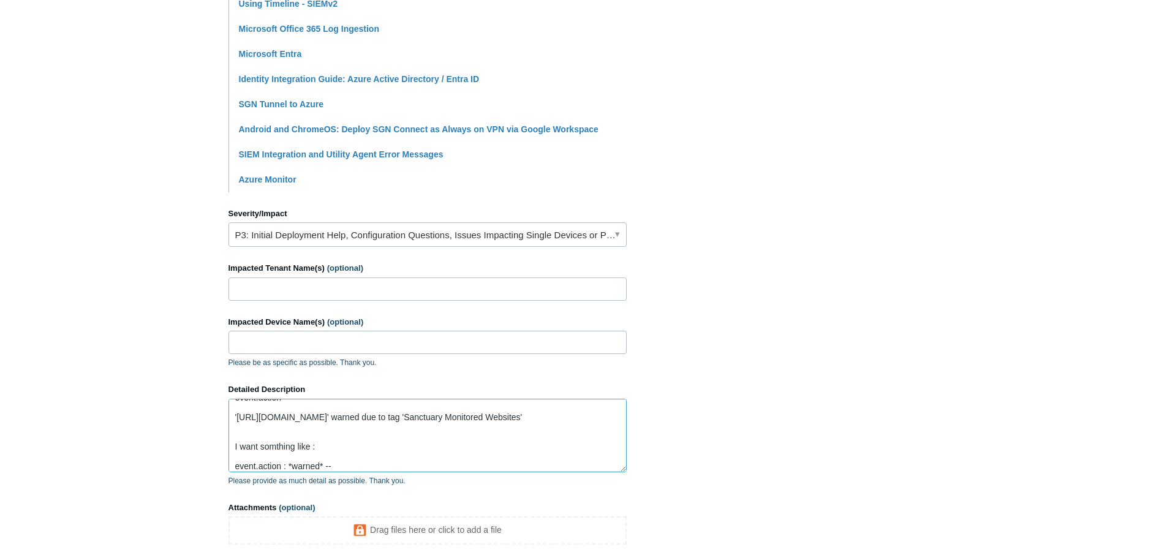
scroll to position [92, 0]
click at [350, 468] on textarea "I am tryign to follow: https://support.todyl.com/hc/en-us/articles/441427081589…" at bounding box center [427, 435] width 398 height 73
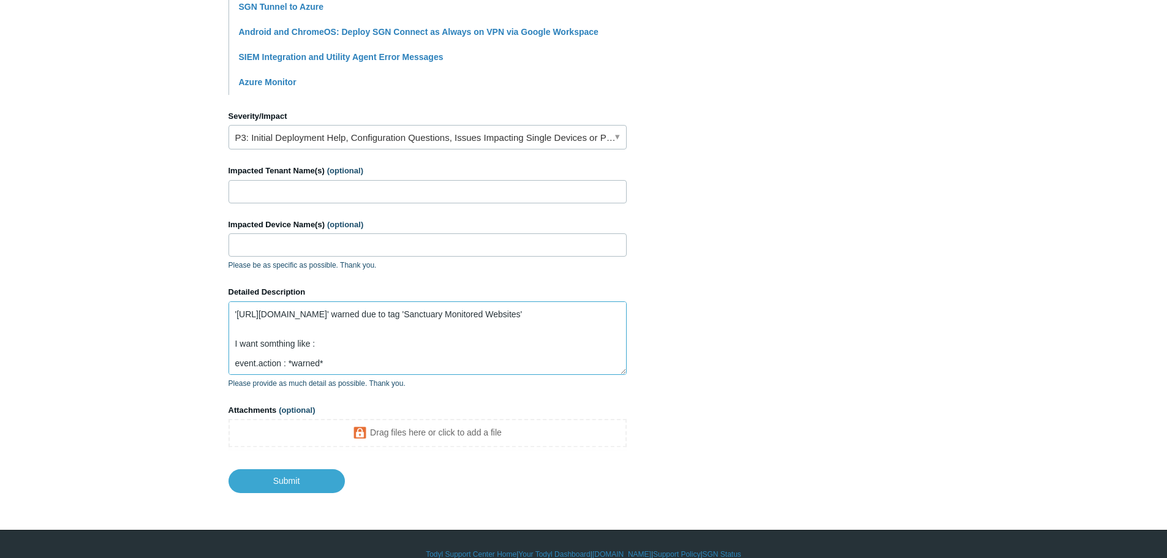
scroll to position [485, 0]
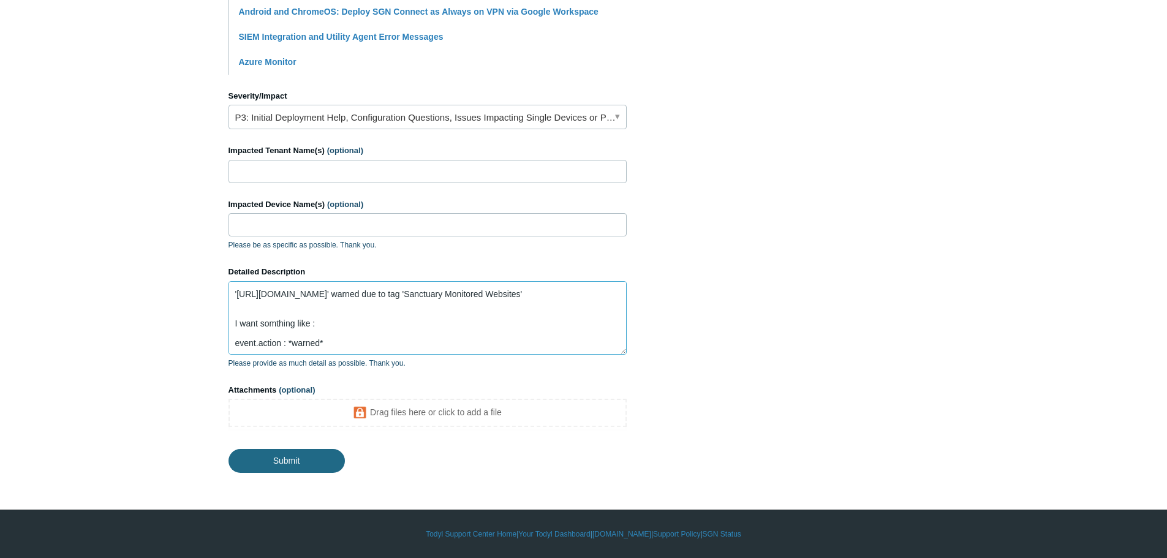
type textarea "I am tryign to follow: https://support.todyl.com/hc/en-us/articles/441427081589…"
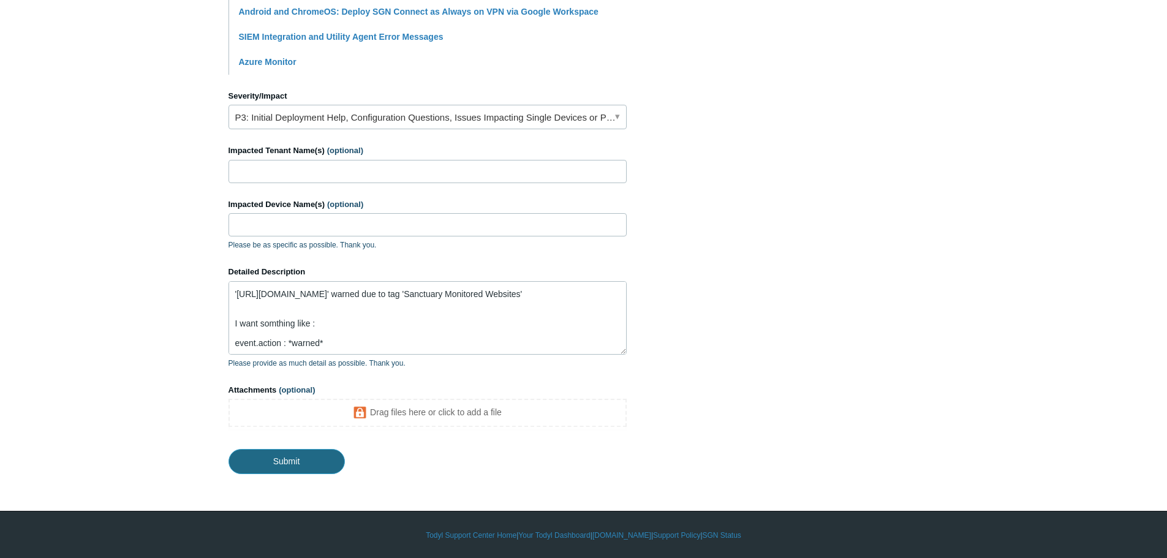
click at [273, 459] on input "Submit" at bounding box center [286, 461] width 116 height 24
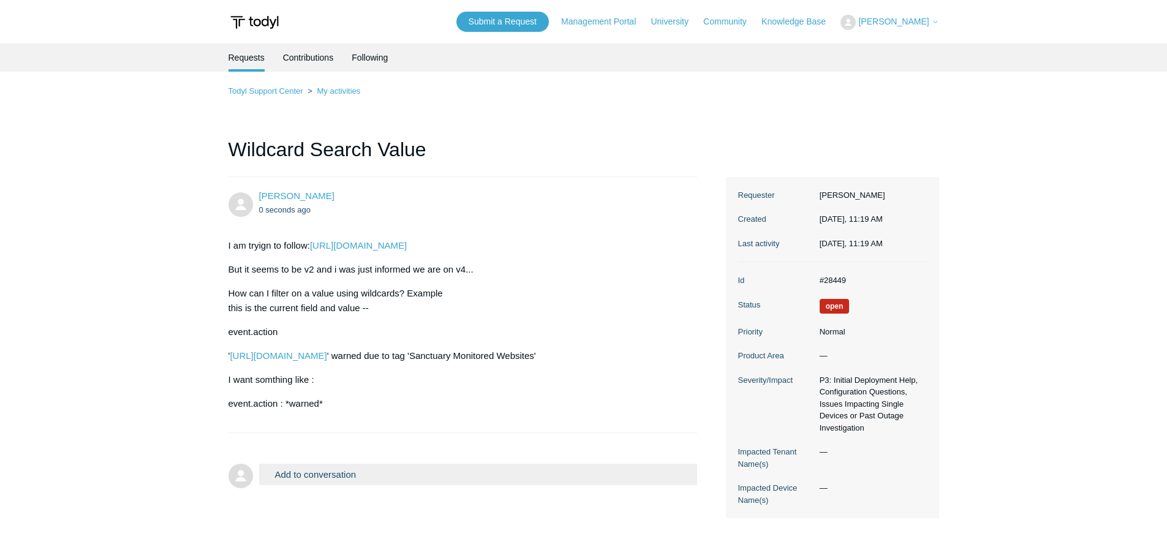
click at [78, 226] on main "Requests Contributions Following Todyl Support Center My activities Wildcard Se…" at bounding box center [583, 294] width 1167 height 502
